Goal: Check status: Check status

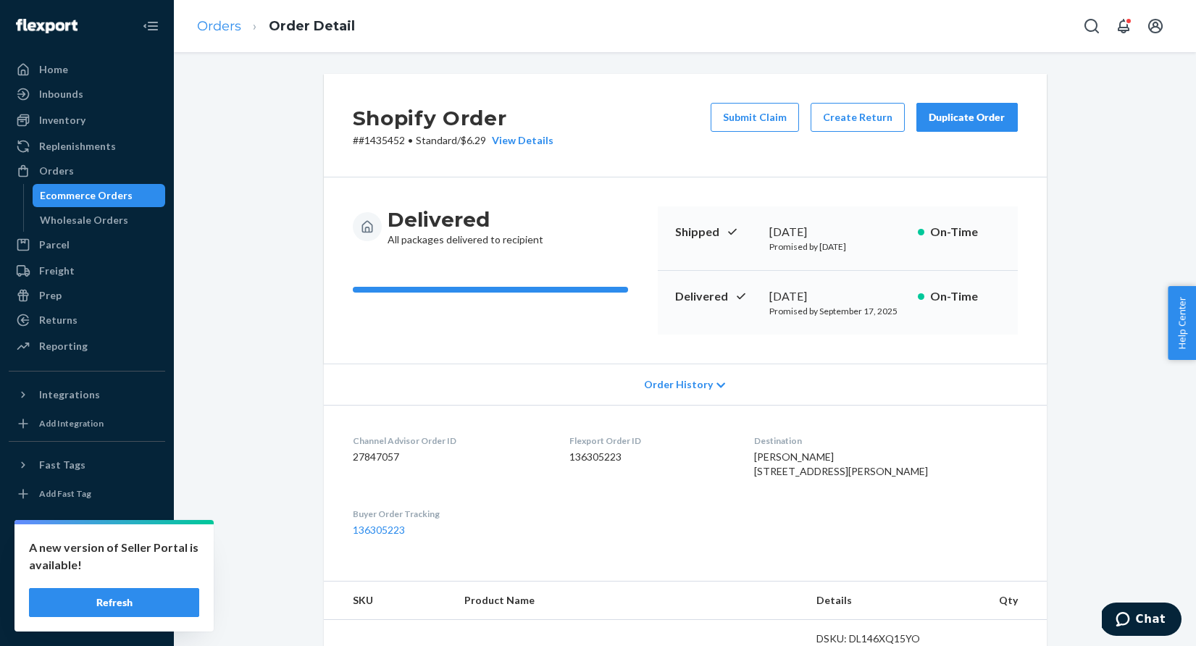
scroll to position [319, 0]
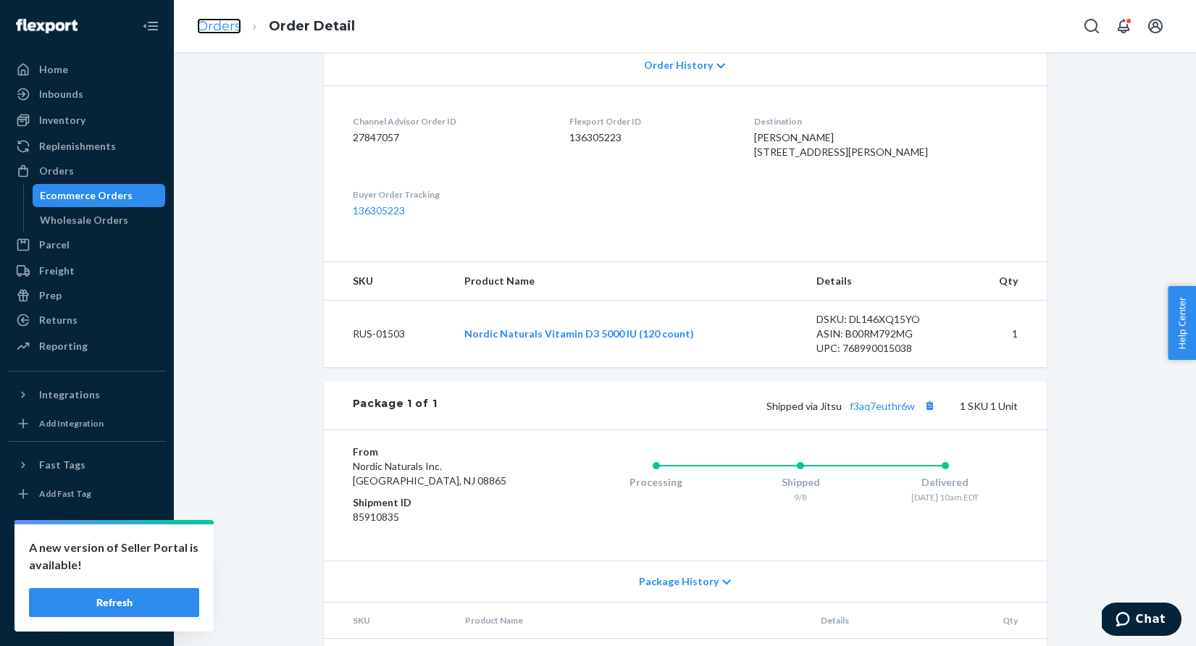
click at [211, 28] on link "Orders" at bounding box center [219, 26] width 44 height 16
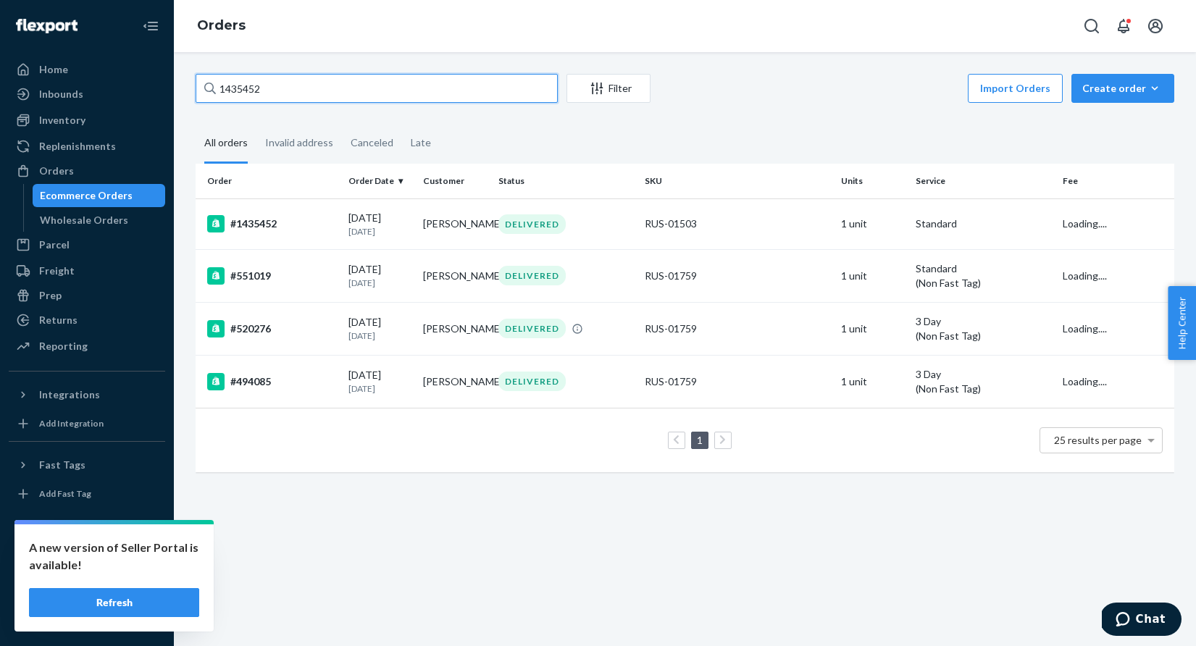
drag, startPoint x: 310, startPoint y: 94, endPoint x: 177, endPoint y: 77, distance: 133.6
click at [177, 77] on div "1435452 Filter Import Orders Create order Ecommerce order Removal order All ord…" at bounding box center [685, 349] width 1022 height 594
paste input "9609"
type input "1439609"
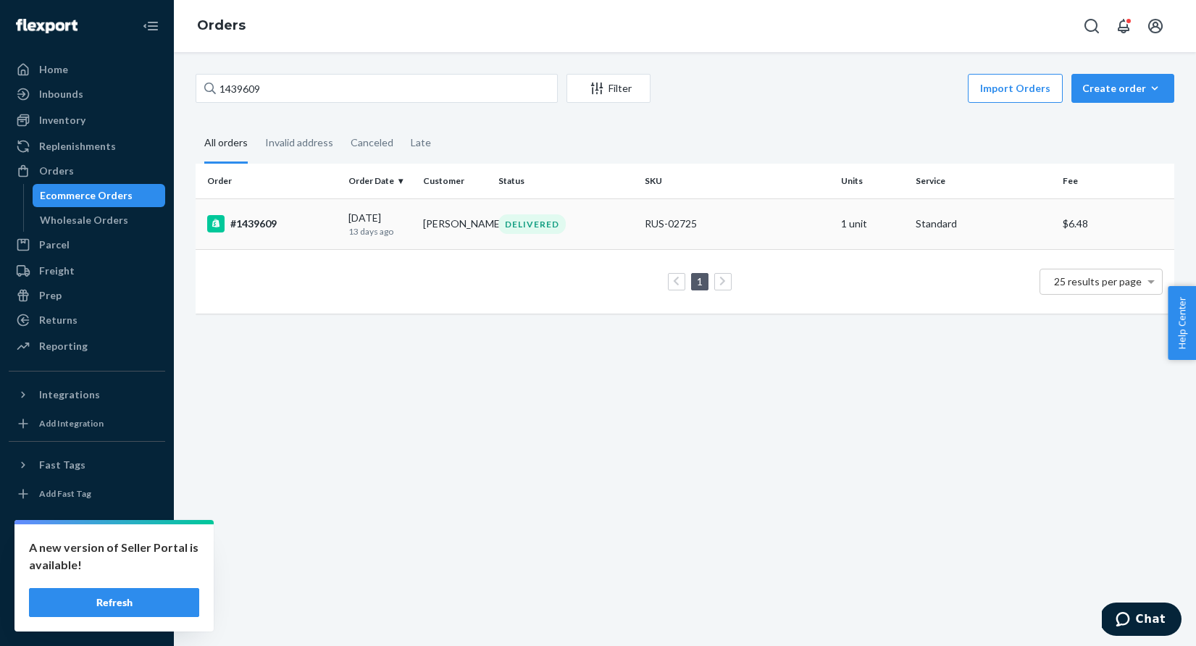
click at [538, 219] on div "DELIVERED" at bounding box center [531, 224] width 67 height 20
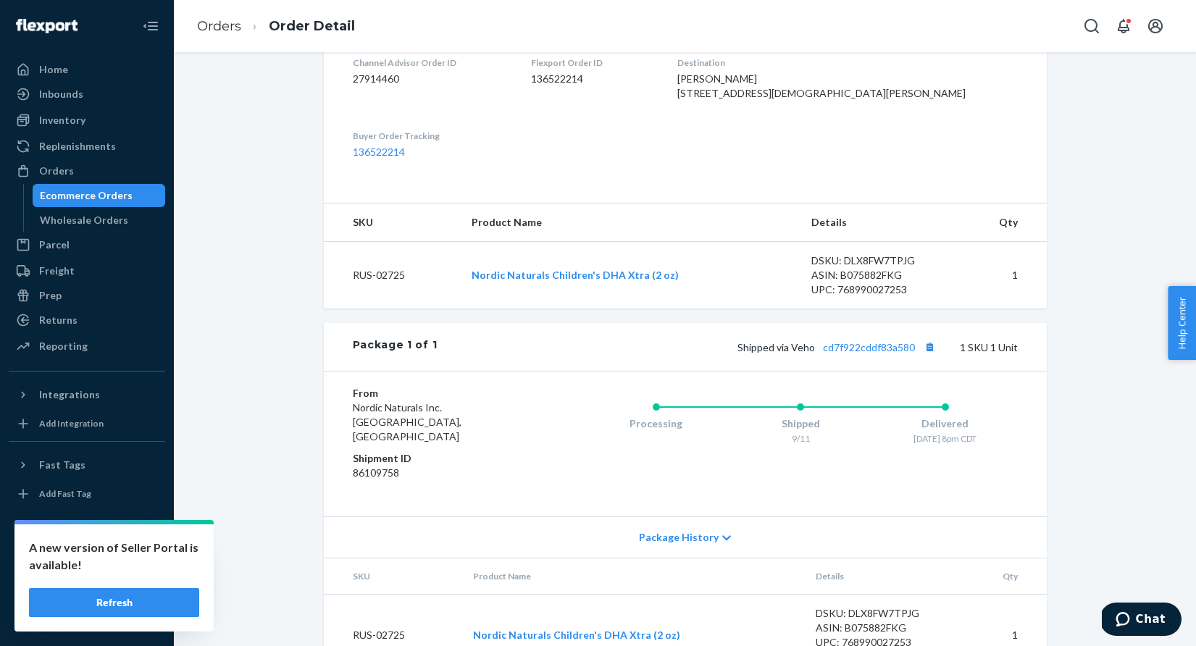
scroll to position [440, 0]
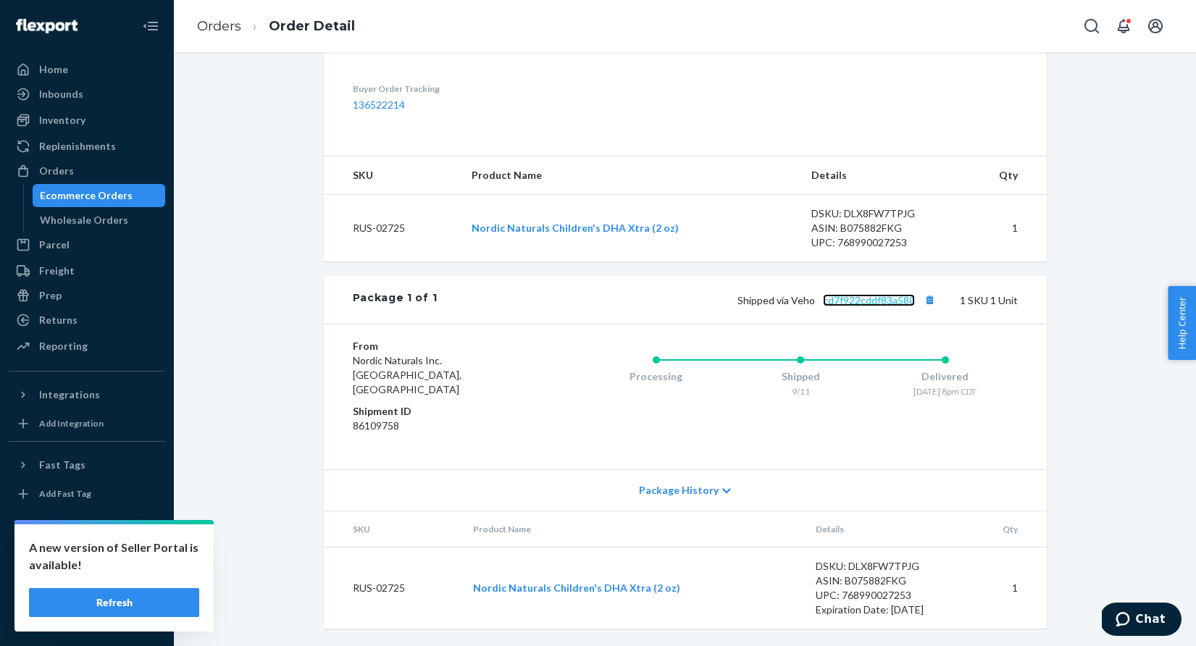
click at [865, 306] on link "cd7f922cddf83a580" at bounding box center [869, 300] width 92 height 12
click at [206, 25] on link "Orders" at bounding box center [219, 26] width 44 height 16
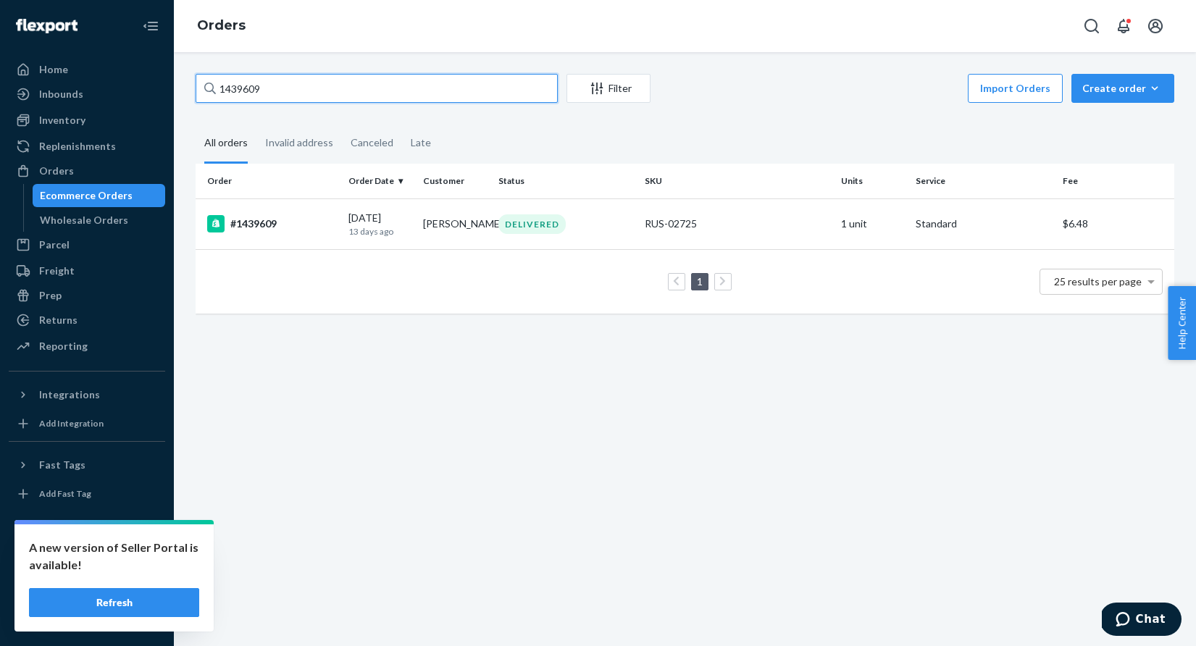
drag, startPoint x: 287, startPoint y: 89, endPoint x: 216, endPoint y: 89, distance: 71.0
click at [216, 89] on input "1439609" at bounding box center [377, 88] width 362 height 29
paste input "50585"
drag, startPoint x: 329, startPoint y: 90, endPoint x: 178, endPoint y: 81, distance: 150.9
click at [177, 81] on div "1450585 Filter Import Orders Create order Ecommerce order Removal order All ord…" at bounding box center [685, 349] width 1022 height 594
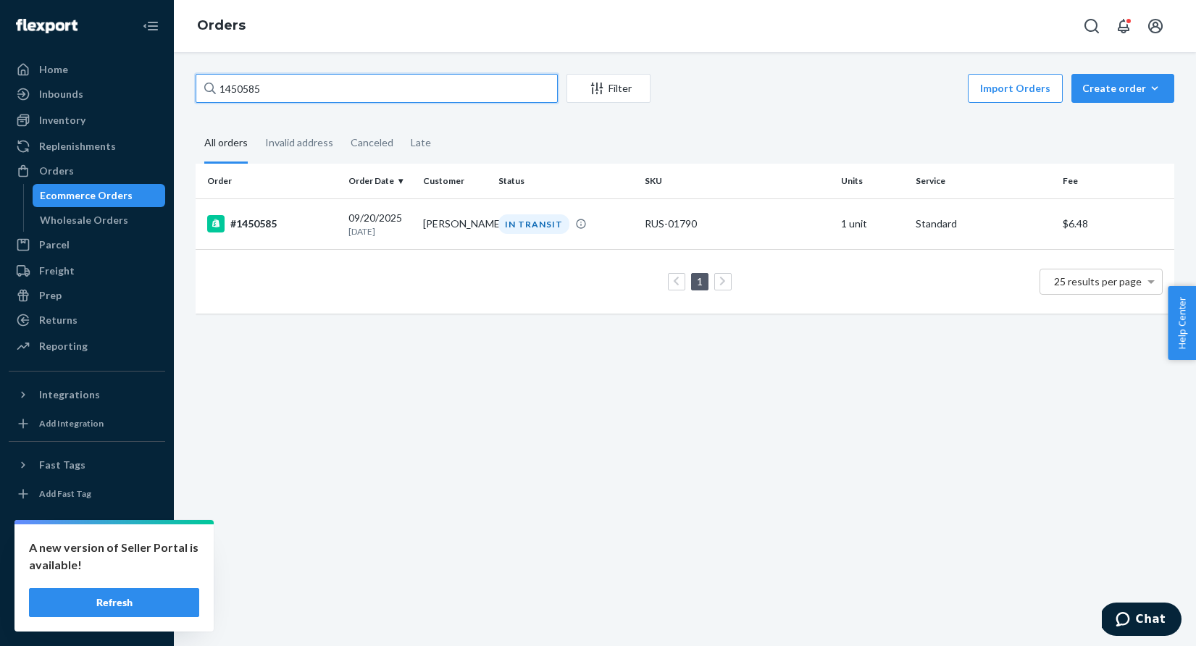
paste input "35534"
type input "1435534"
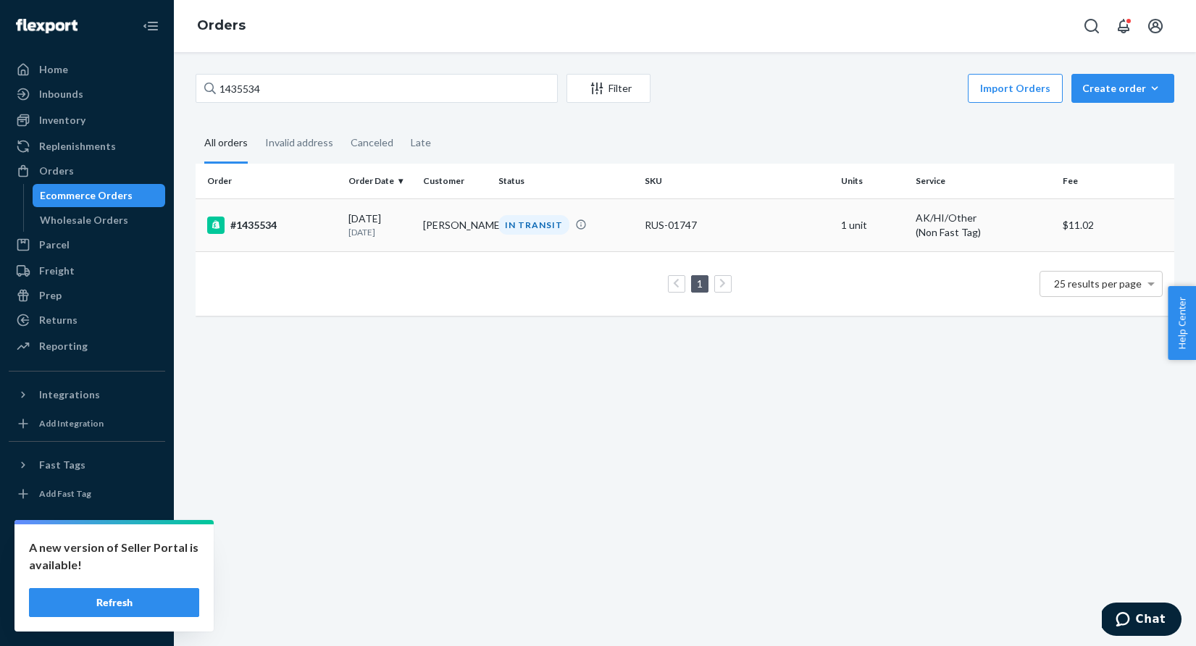
click at [524, 223] on div "IN TRANSIT" at bounding box center [533, 225] width 71 height 20
